Goal: Browse casually: Explore the website without a specific task or goal

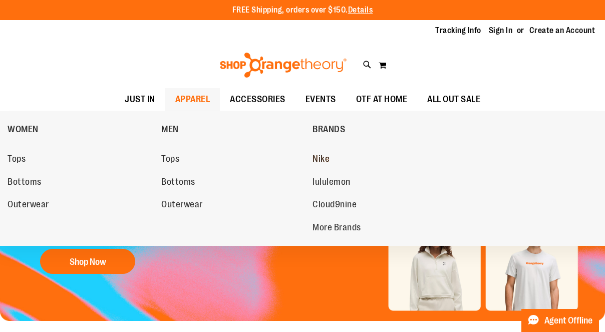
click at [316, 156] on span "Nike" at bounding box center [321, 160] width 17 height 13
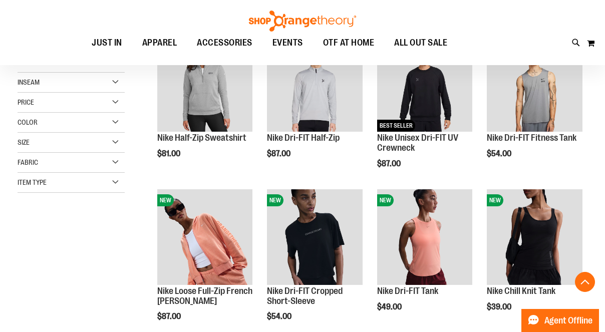
scroll to position [181, 0]
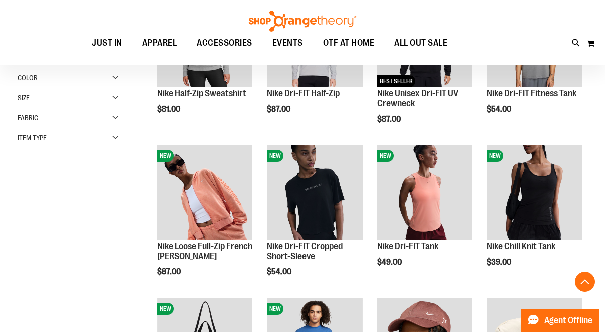
scroll to position [62, 0]
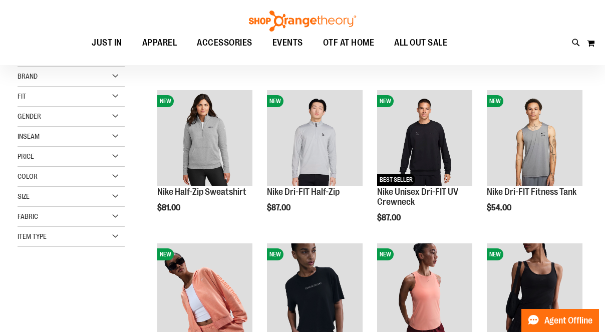
scroll to position [124, 0]
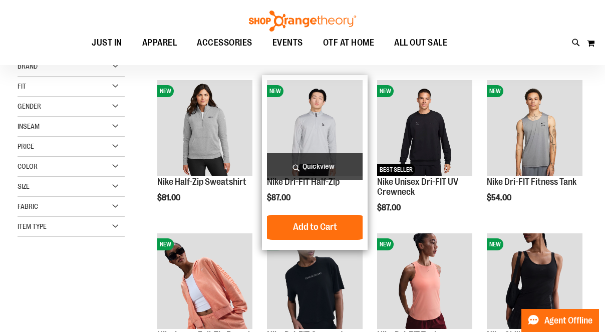
click at [316, 166] on span "Quickview" at bounding box center [315, 166] width 96 height 27
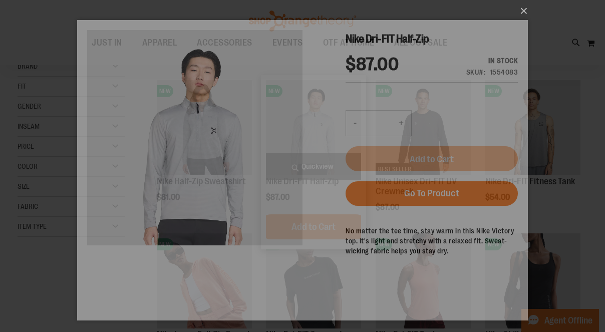
scroll to position [0, 0]
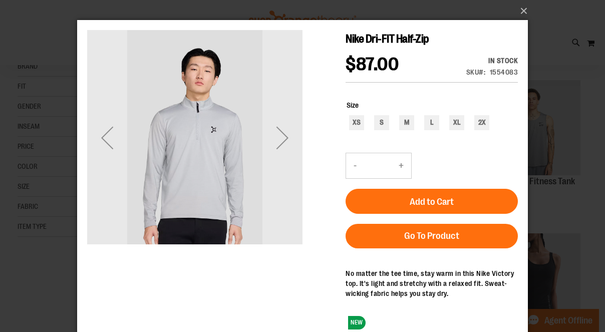
click at [560, 202] on div "×" at bounding box center [302, 166] width 605 height 332
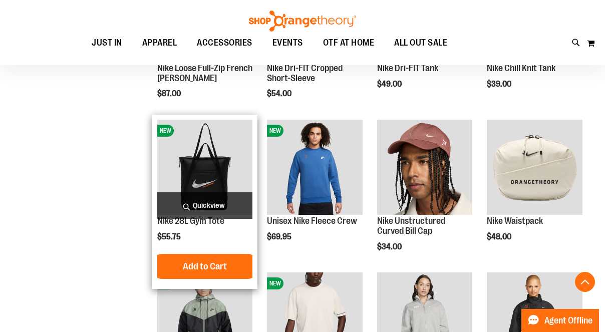
scroll to position [400, 0]
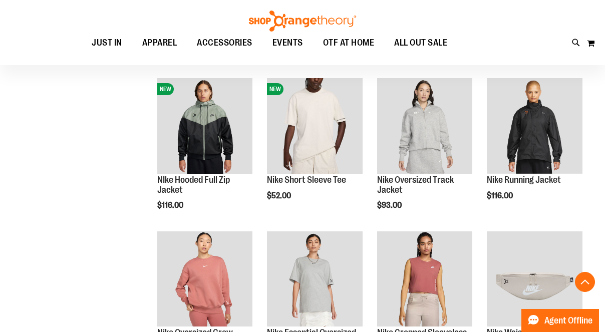
scroll to position [586, 0]
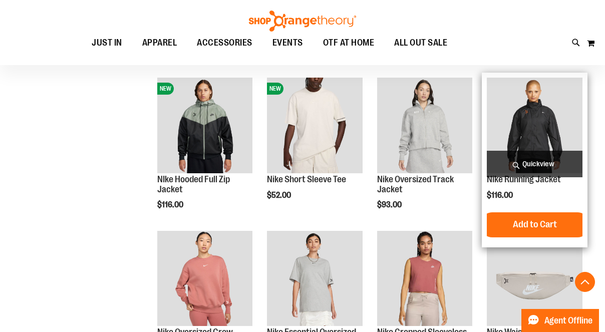
click at [542, 169] on span "Quickview" at bounding box center [535, 164] width 96 height 27
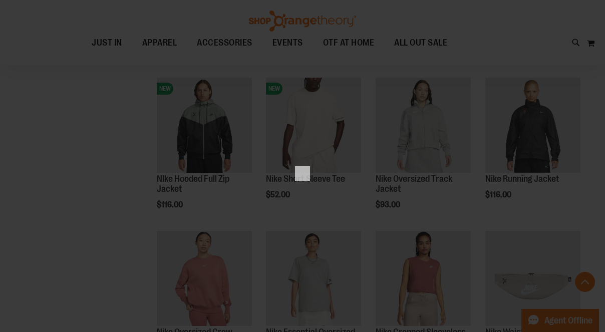
scroll to position [0, 0]
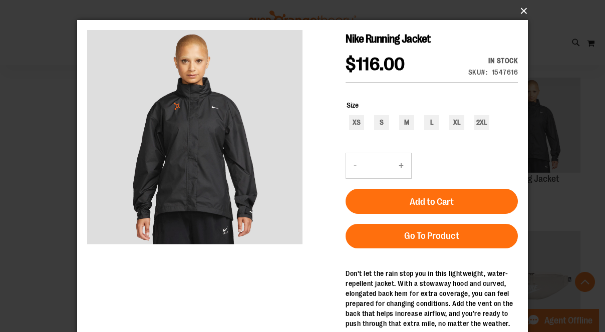
click at [526, 9] on button "×" at bounding box center [305, 11] width 451 height 22
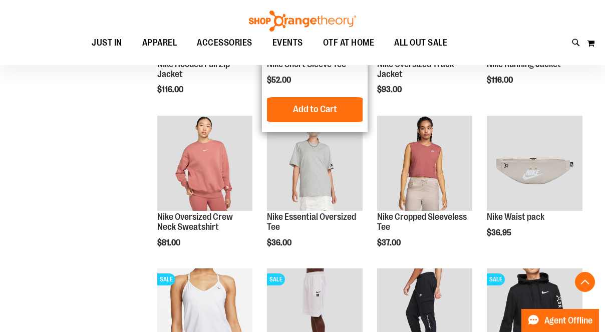
scroll to position [705, 0]
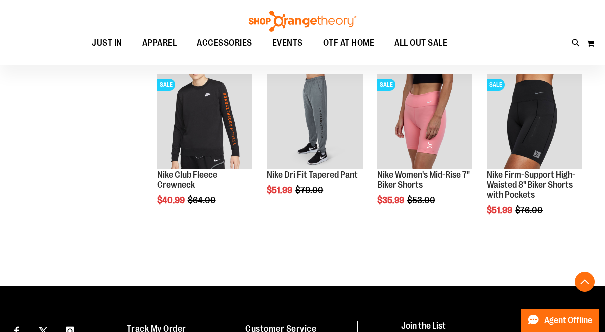
scroll to position [1034, 0]
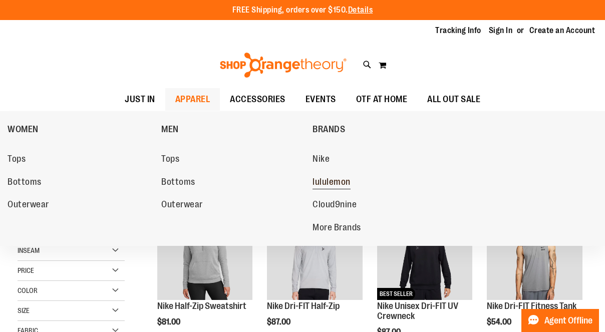
click at [328, 182] on span "lululemon" at bounding box center [332, 183] width 38 height 13
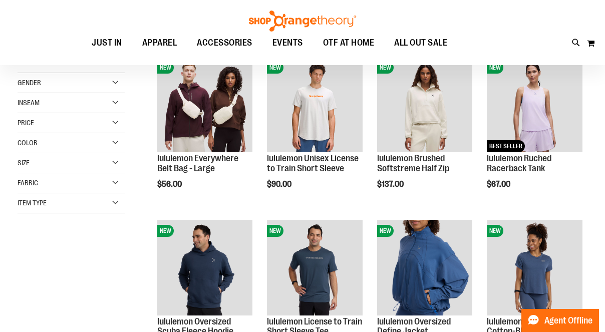
scroll to position [292, 0]
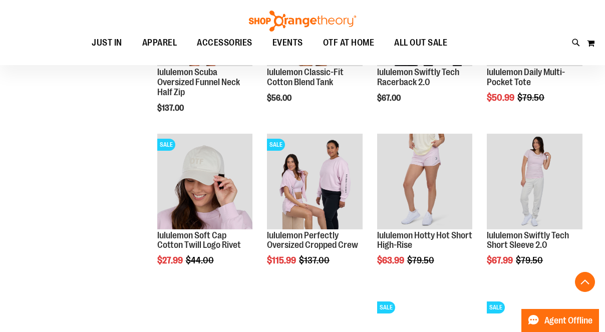
scroll to position [728, 0]
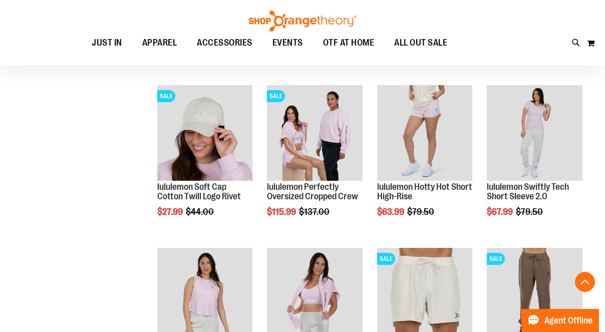
scroll to position [774, 0]
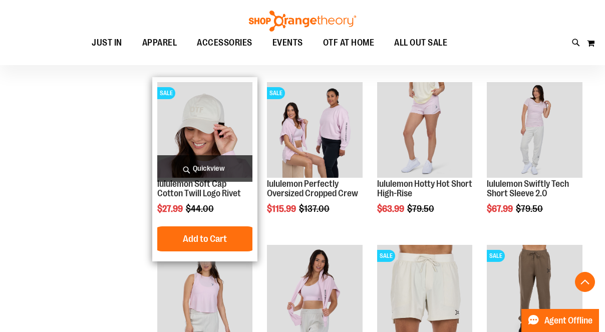
click at [194, 164] on span "Quickview" at bounding box center [205, 168] width 96 height 27
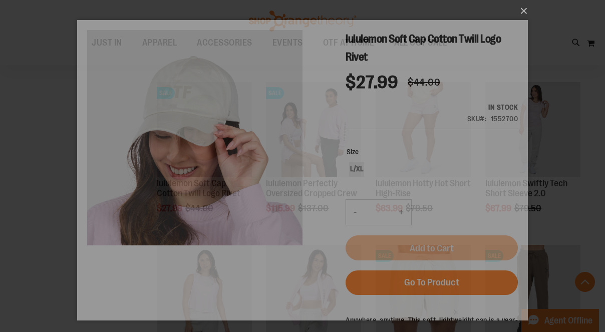
scroll to position [0, 0]
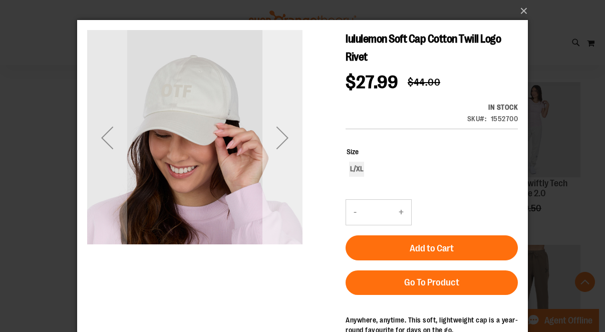
click at [292, 132] on div "Next" at bounding box center [282, 138] width 40 height 40
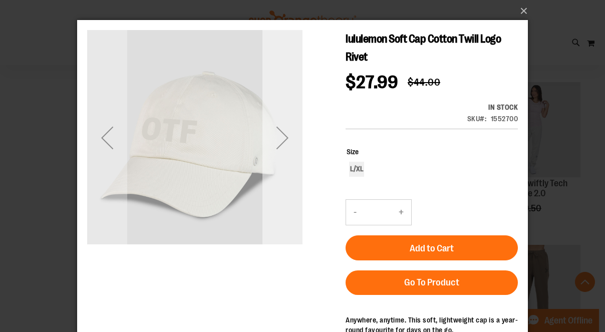
click at [288, 136] on div "Next" at bounding box center [282, 138] width 40 height 40
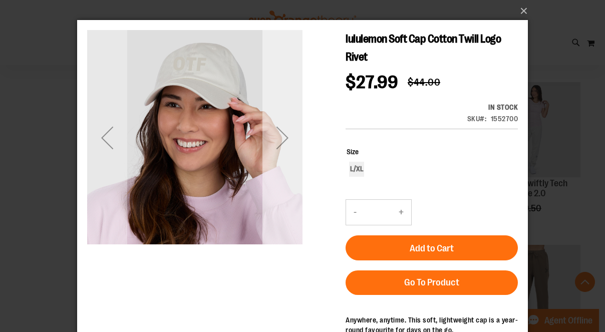
click at [288, 136] on div "Next" at bounding box center [282, 138] width 40 height 40
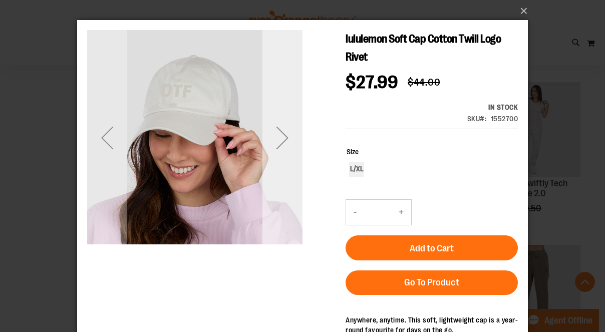
click at [288, 136] on div "Next" at bounding box center [282, 138] width 40 height 40
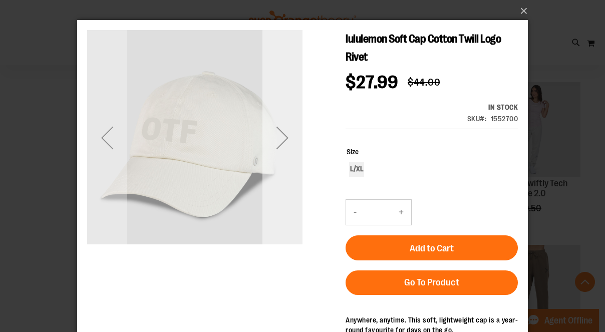
click at [288, 136] on div "Next" at bounding box center [282, 138] width 40 height 40
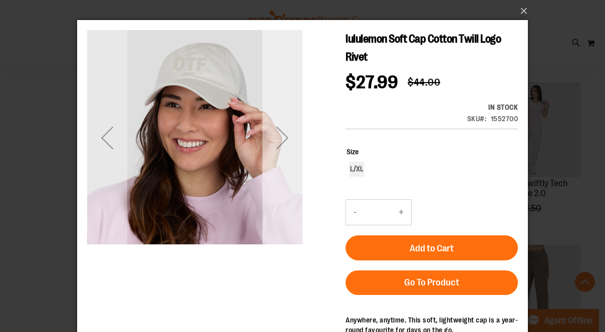
click at [288, 136] on div "Next" at bounding box center [282, 138] width 40 height 40
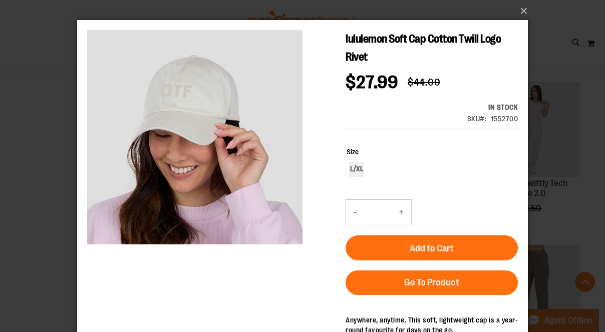
scroll to position [26, 0]
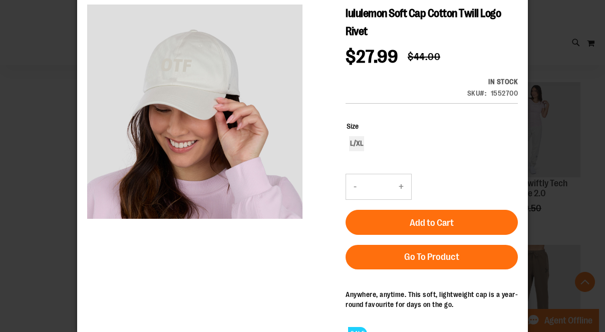
click at [48, 149] on div "×" at bounding box center [302, 140] width 605 height 332
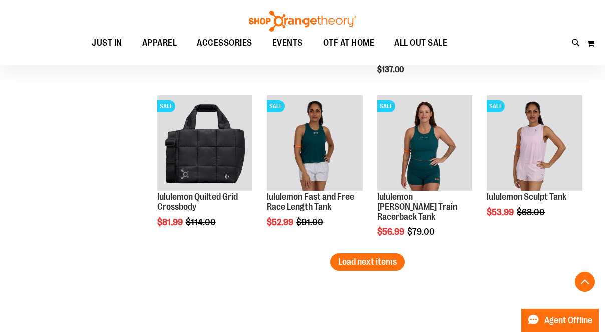
scroll to position [1425, 0]
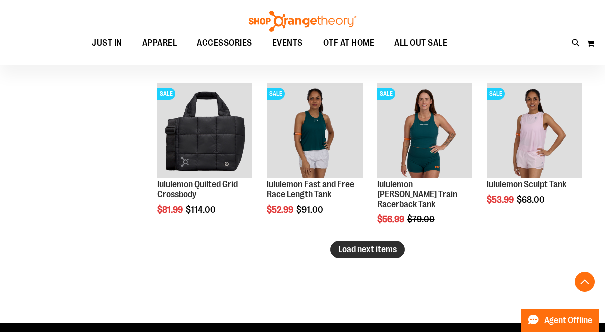
click at [392, 255] on button "Load next items" at bounding box center [367, 250] width 75 height 18
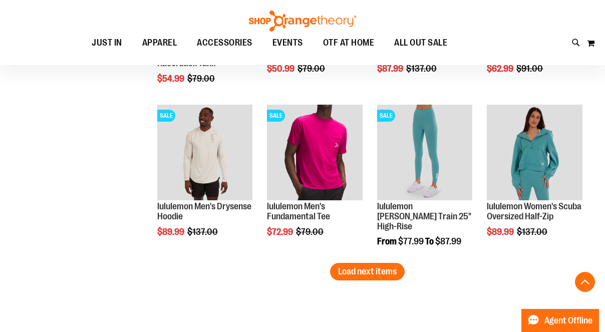
scroll to position [1895, 0]
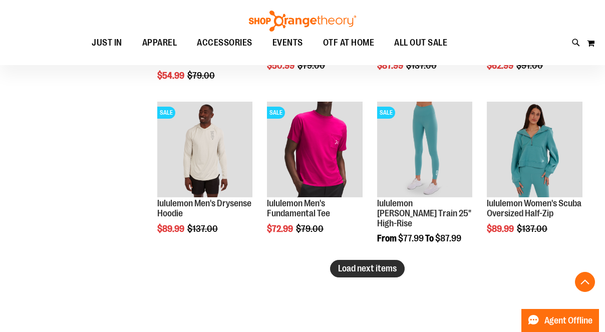
click at [382, 271] on span "Load next items" at bounding box center [367, 268] width 59 height 10
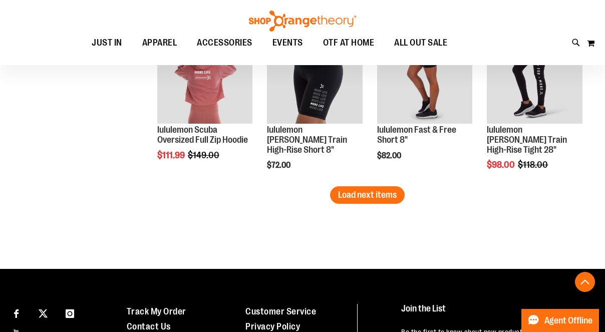
scroll to position [2458, 0]
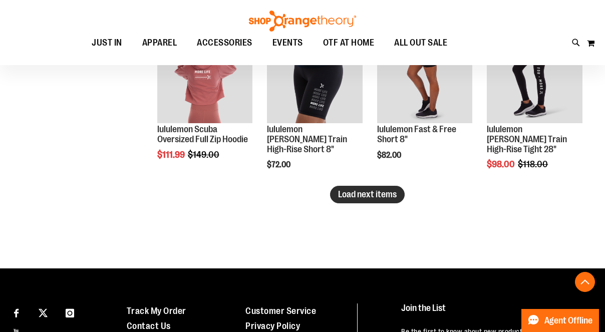
click at [378, 194] on span "Load next items" at bounding box center [367, 194] width 59 height 10
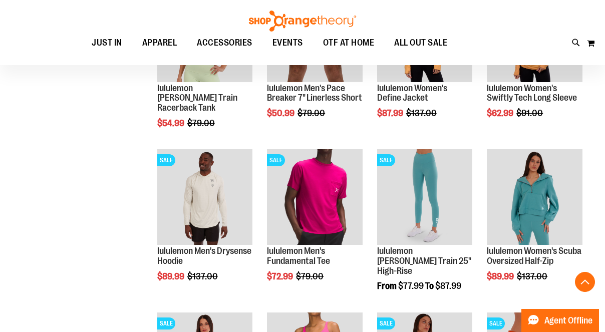
scroll to position [1153, 0]
